Goal: Find specific page/section: Find specific page/section

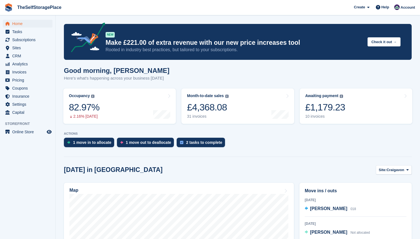
scroll to position [169, 0]
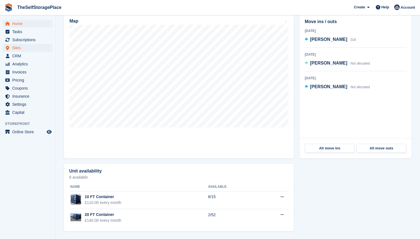
click at [22, 50] on span "Sites" at bounding box center [28, 48] width 33 height 8
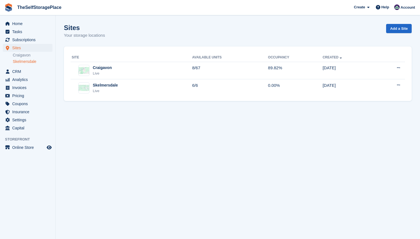
click at [31, 61] on link "Skelmersdale" at bounding box center [33, 61] width 40 height 5
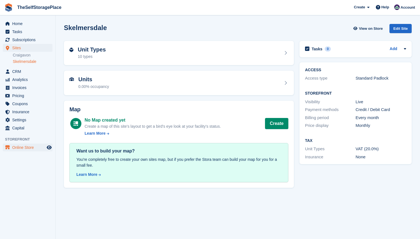
click at [38, 144] on span "Online Store" at bounding box center [28, 147] width 33 height 8
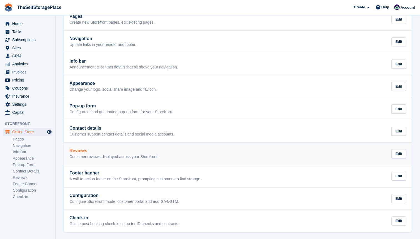
scroll to position [38, 0]
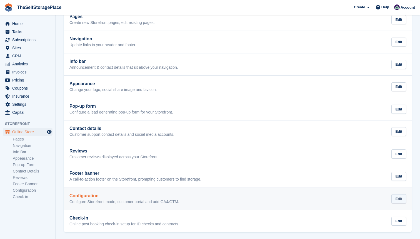
click at [399, 196] on div "Edit" at bounding box center [399, 198] width 15 height 9
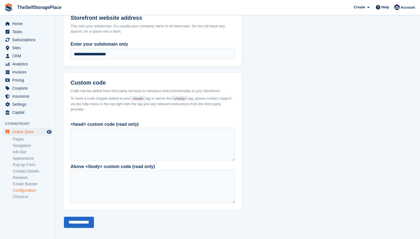
scroll to position [369, 0]
click at [24, 151] on link "Info Bar" at bounding box center [33, 151] width 40 height 5
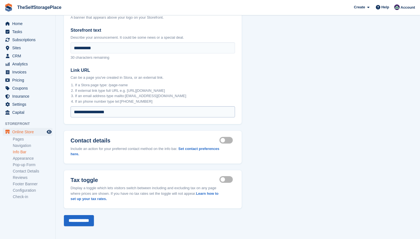
scroll to position [46, 0]
click at [25, 54] on span "CRM" at bounding box center [28, 56] width 33 height 8
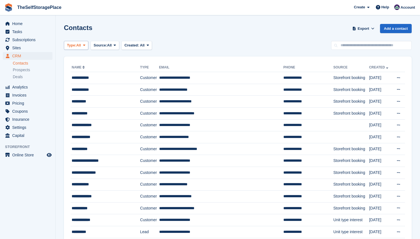
click at [83, 45] on button "Type: All" at bounding box center [76, 45] width 24 height 9
click at [83, 71] on link "Lead" at bounding box center [90, 68] width 48 height 10
